Goal: Check status: Check status

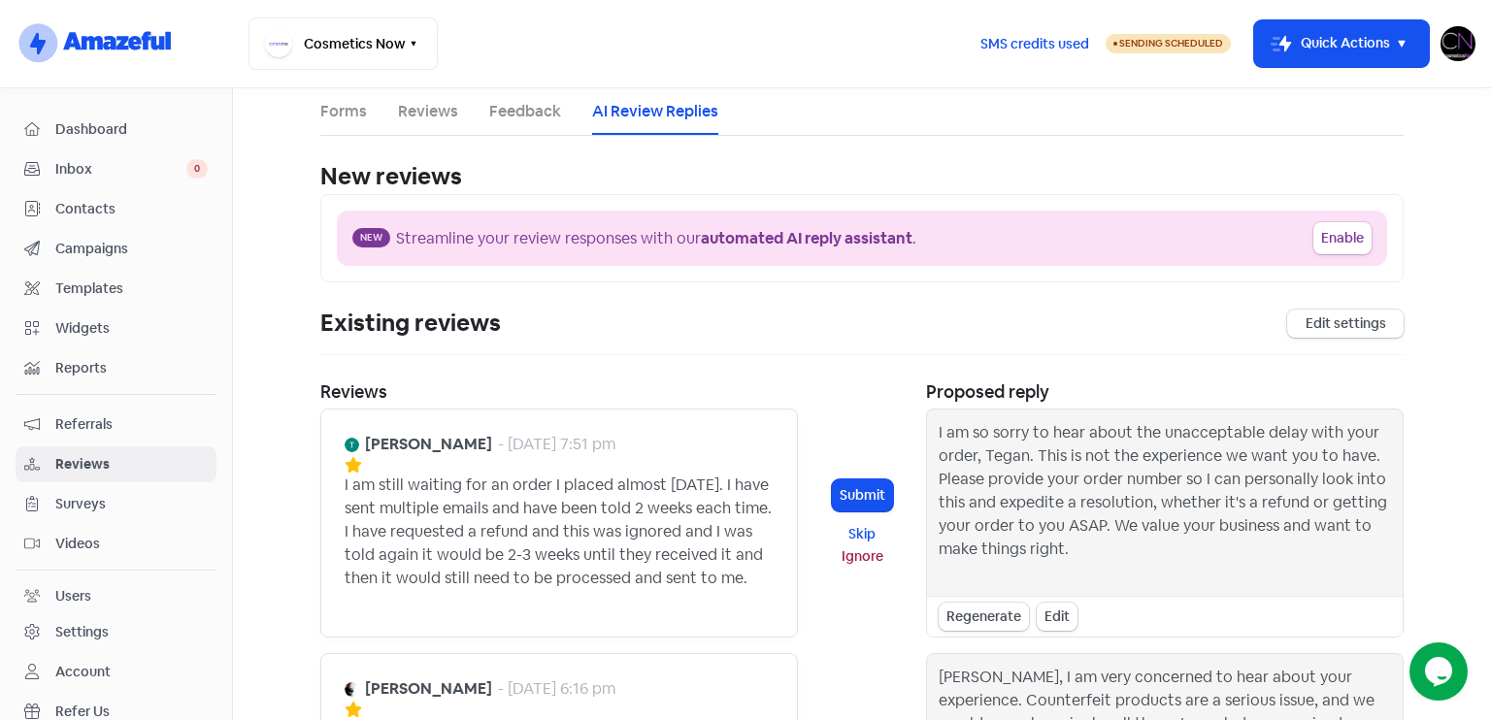
scroll to position [1107, 0]
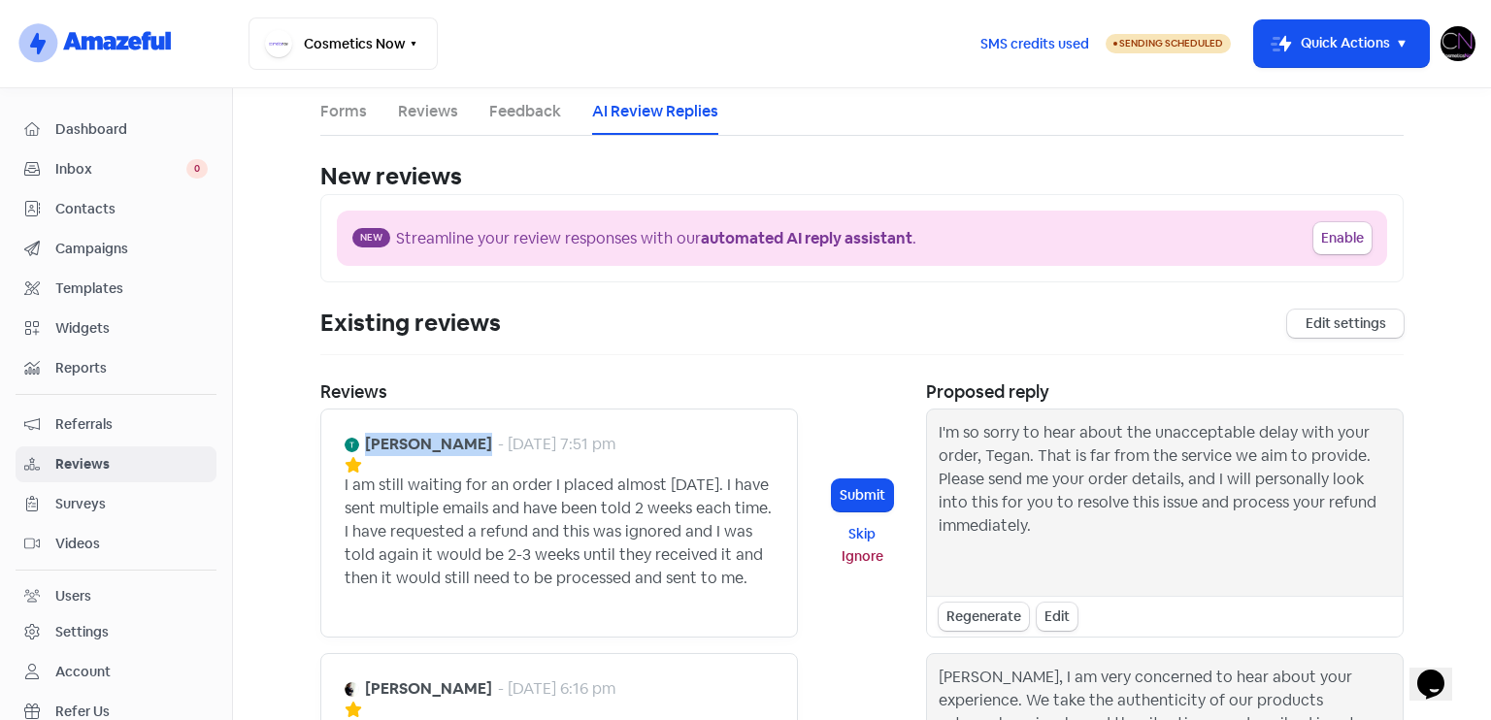
drag, startPoint x: 358, startPoint y: 443, endPoint x: 467, endPoint y: 442, distance: 108.7
click at [467, 442] on div "[PERSON_NAME] - [DATE] 7:51 pm" at bounding box center [480, 444] width 271 height 23
copy b "[PERSON_NAME]"
click at [91, 459] on span "Reviews" at bounding box center [131, 464] width 152 height 20
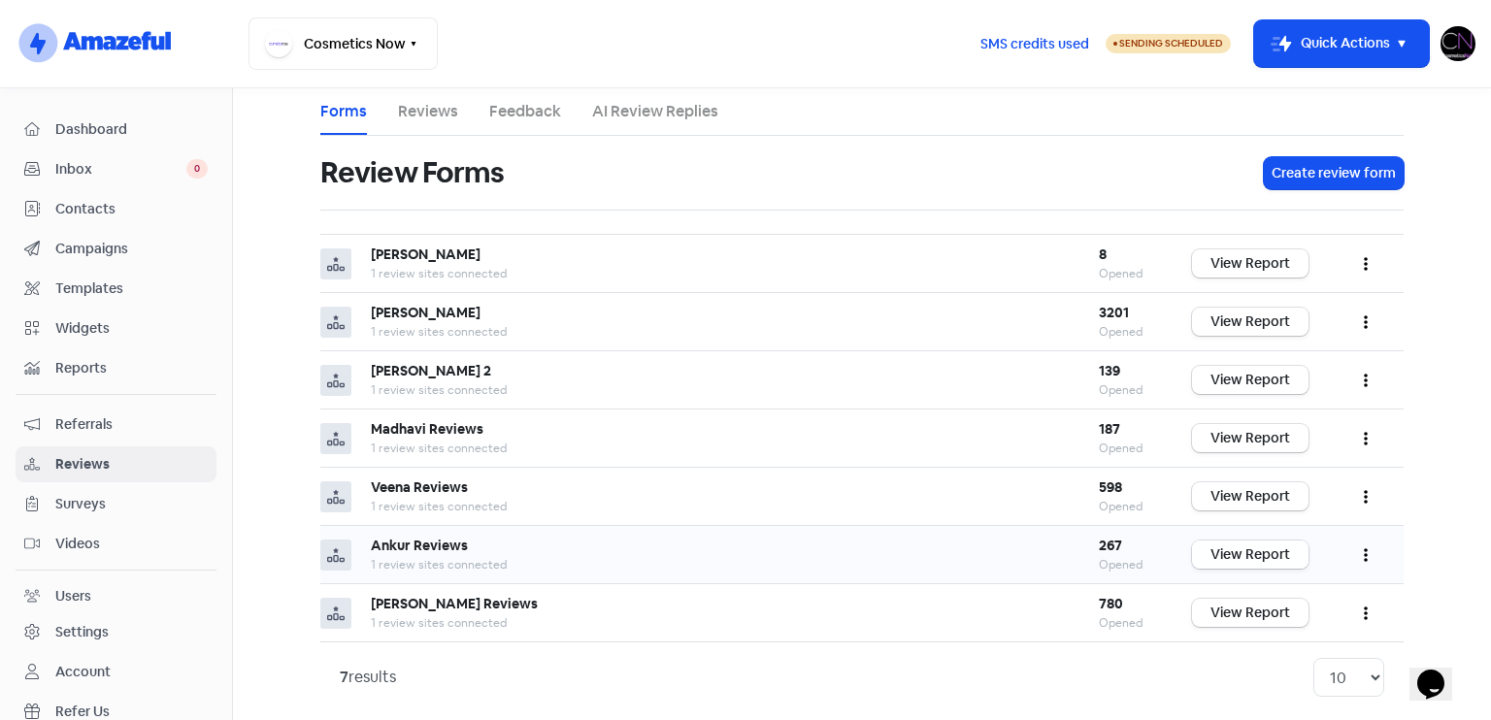
click at [1270, 541] on link "View Report" at bounding box center [1250, 555] width 117 height 28
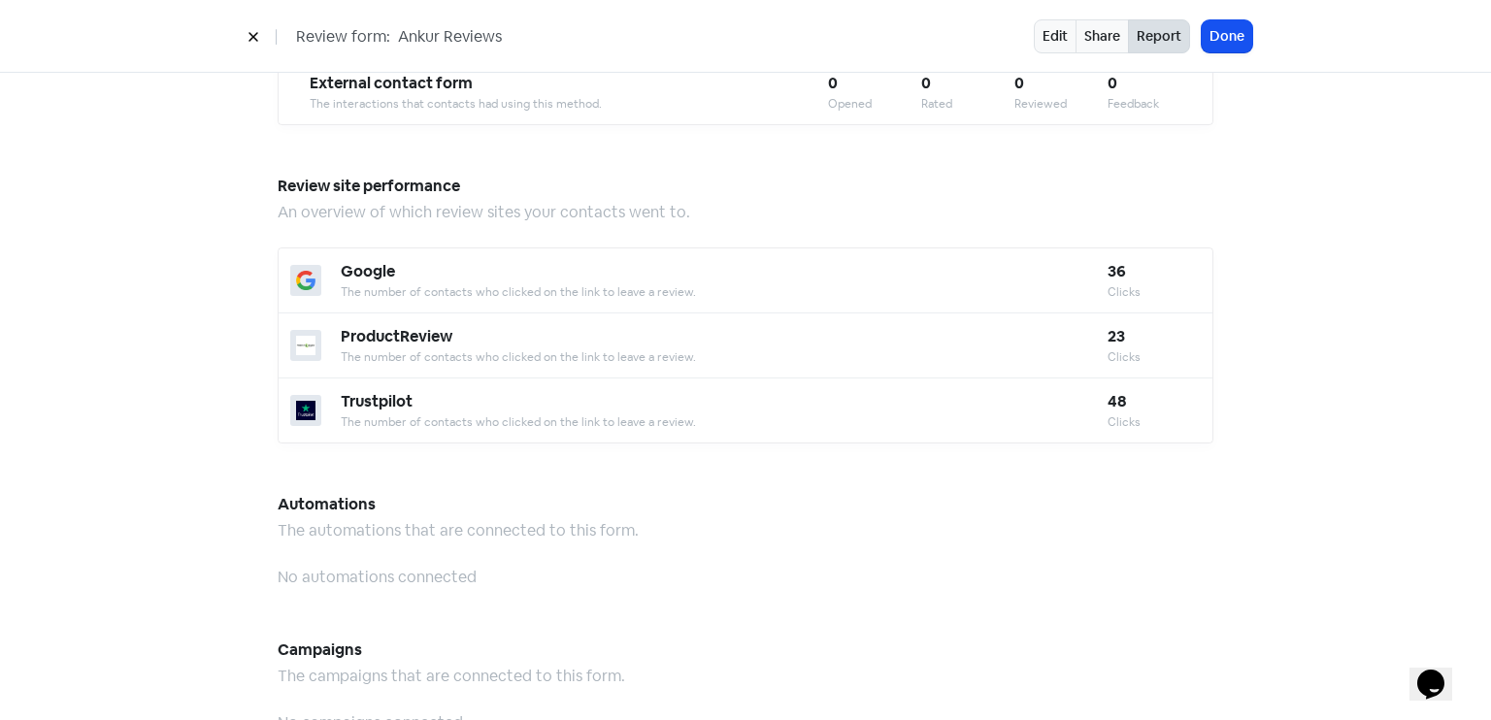
scroll to position [1995, 0]
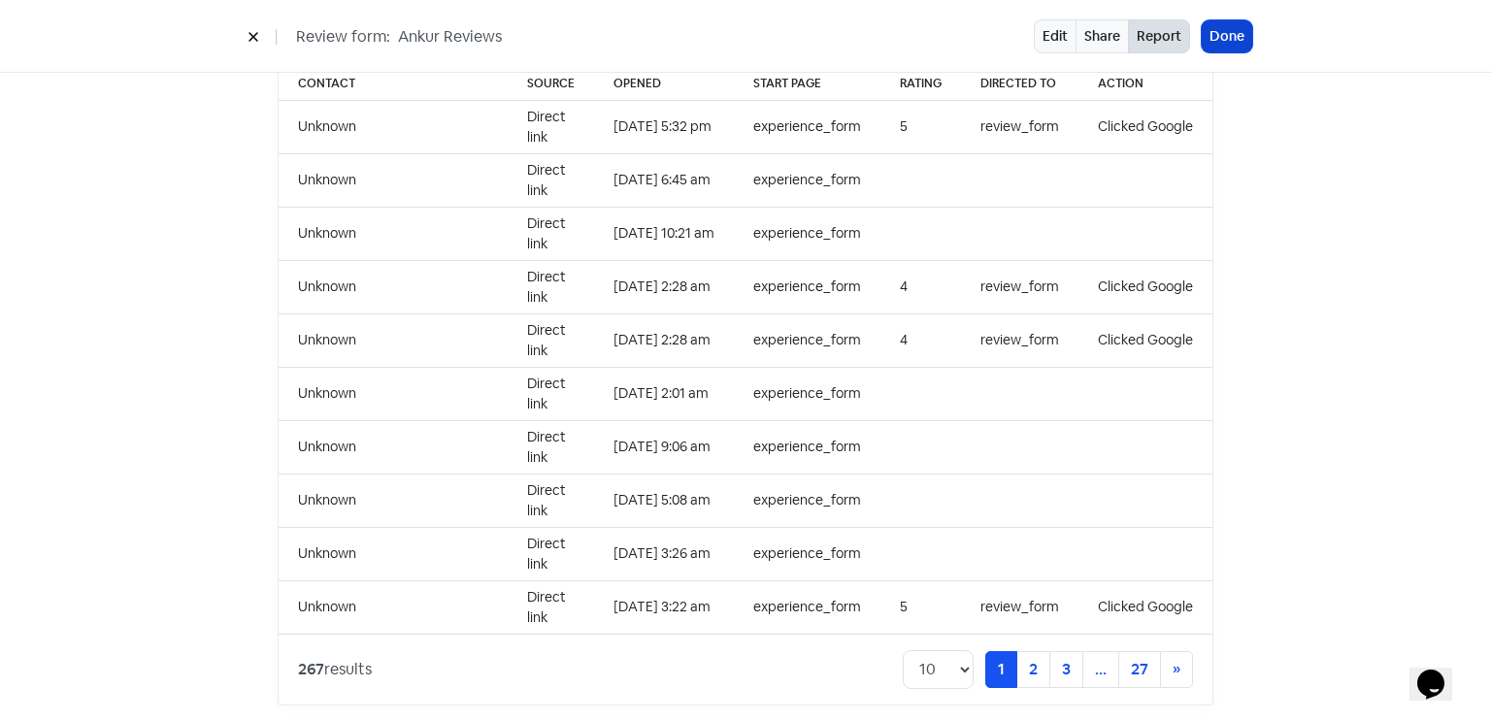
click at [1229, 46] on button "Done" at bounding box center [1227, 36] width 50 height 32
